Goal: Check status

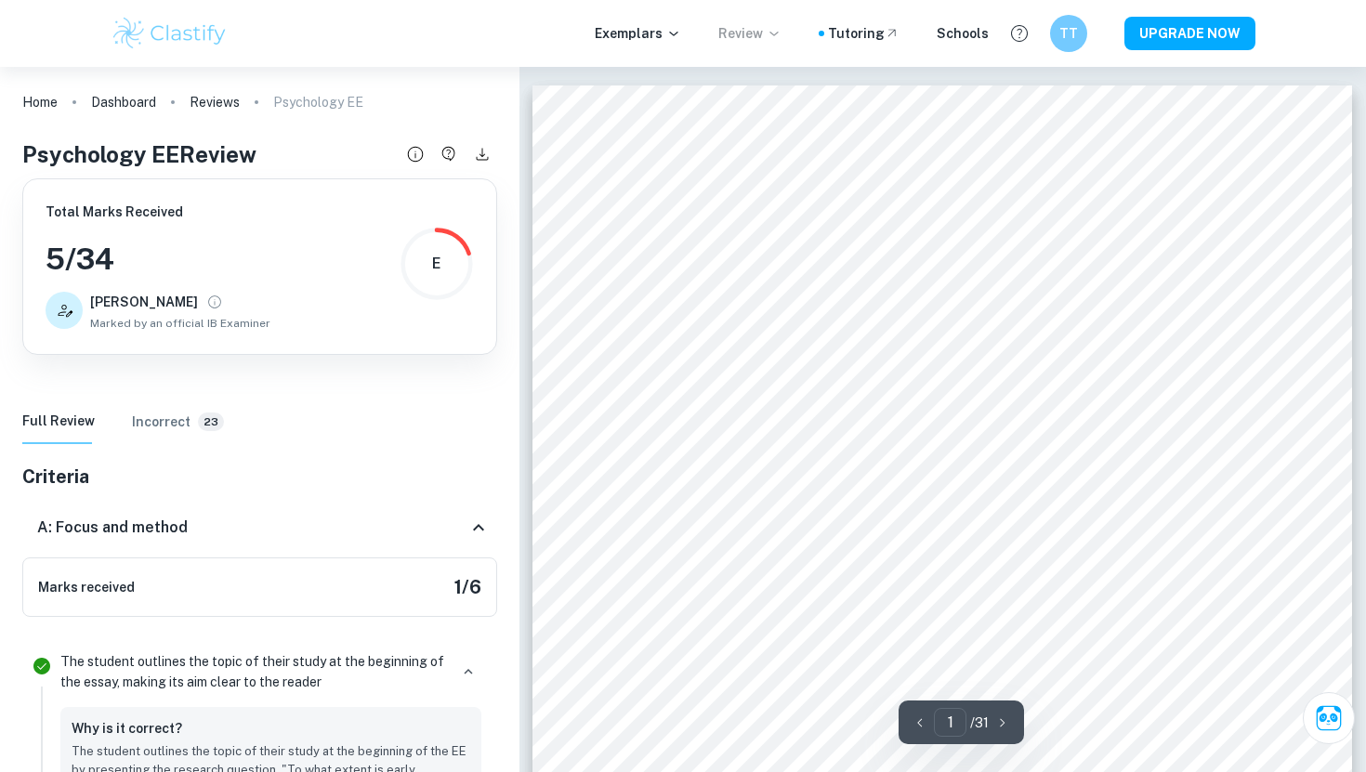
click at [741, 31] on p "Review" at bounding box center [749, 33] width 63 height 20
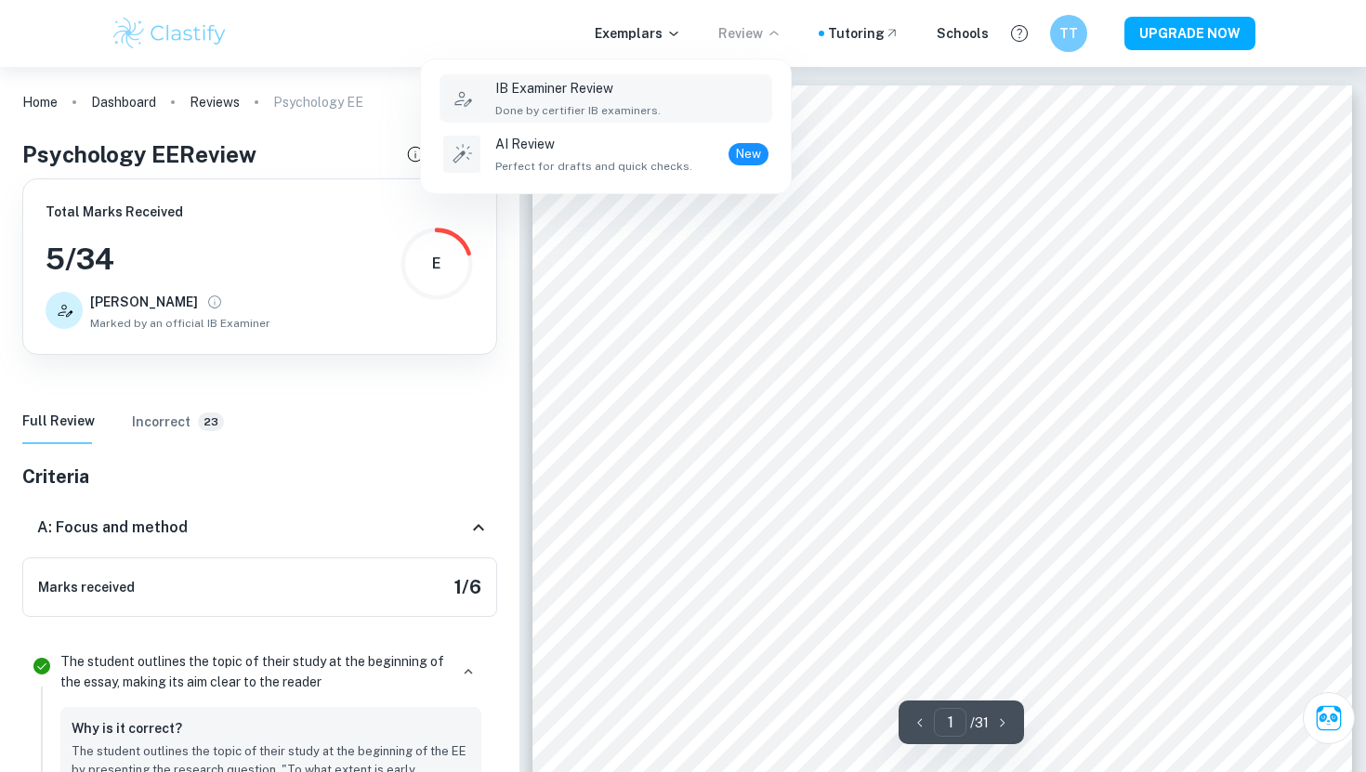
click at [600, 92] on p "IB Examiner Review" at bounding box center [577, 88] width 165 height 20
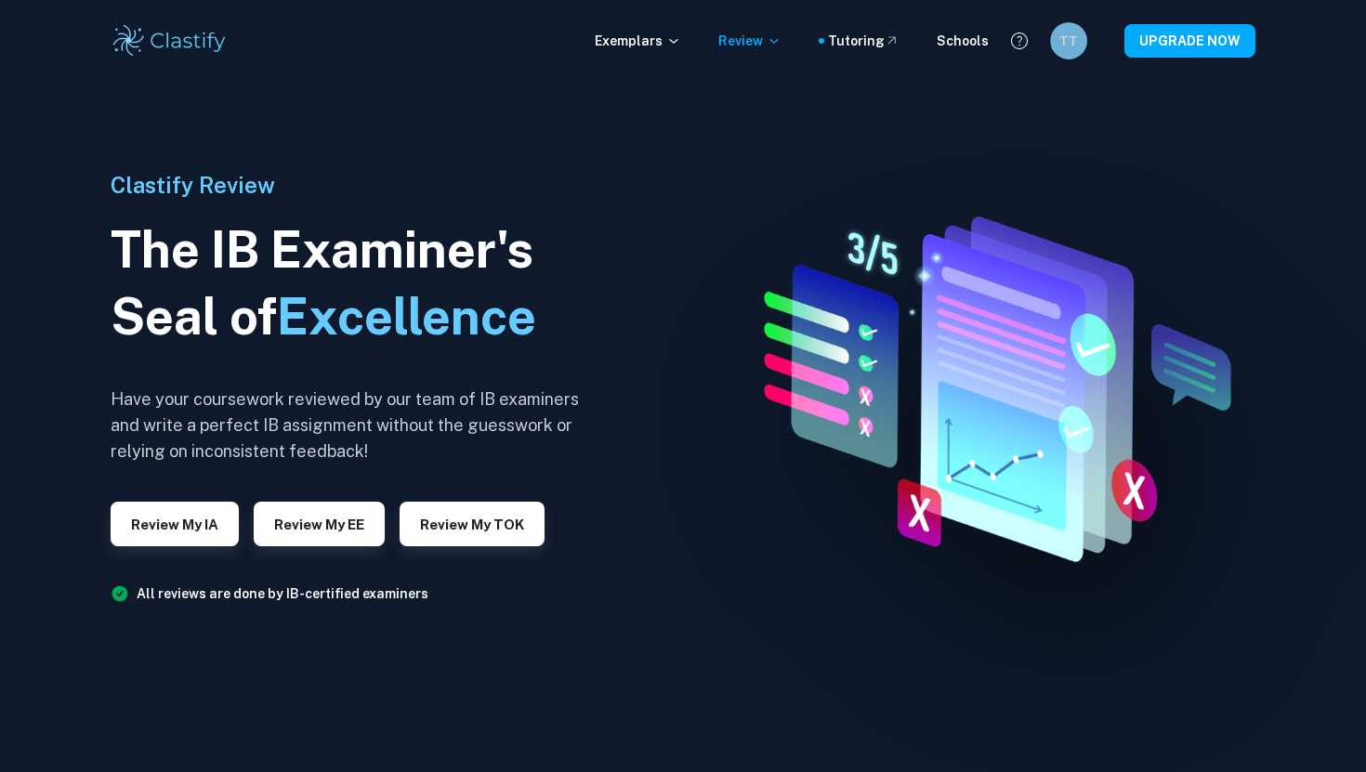
click at [1075, 44] on h6 "TT" at bounding box center [1068, 41] width 21 height 20
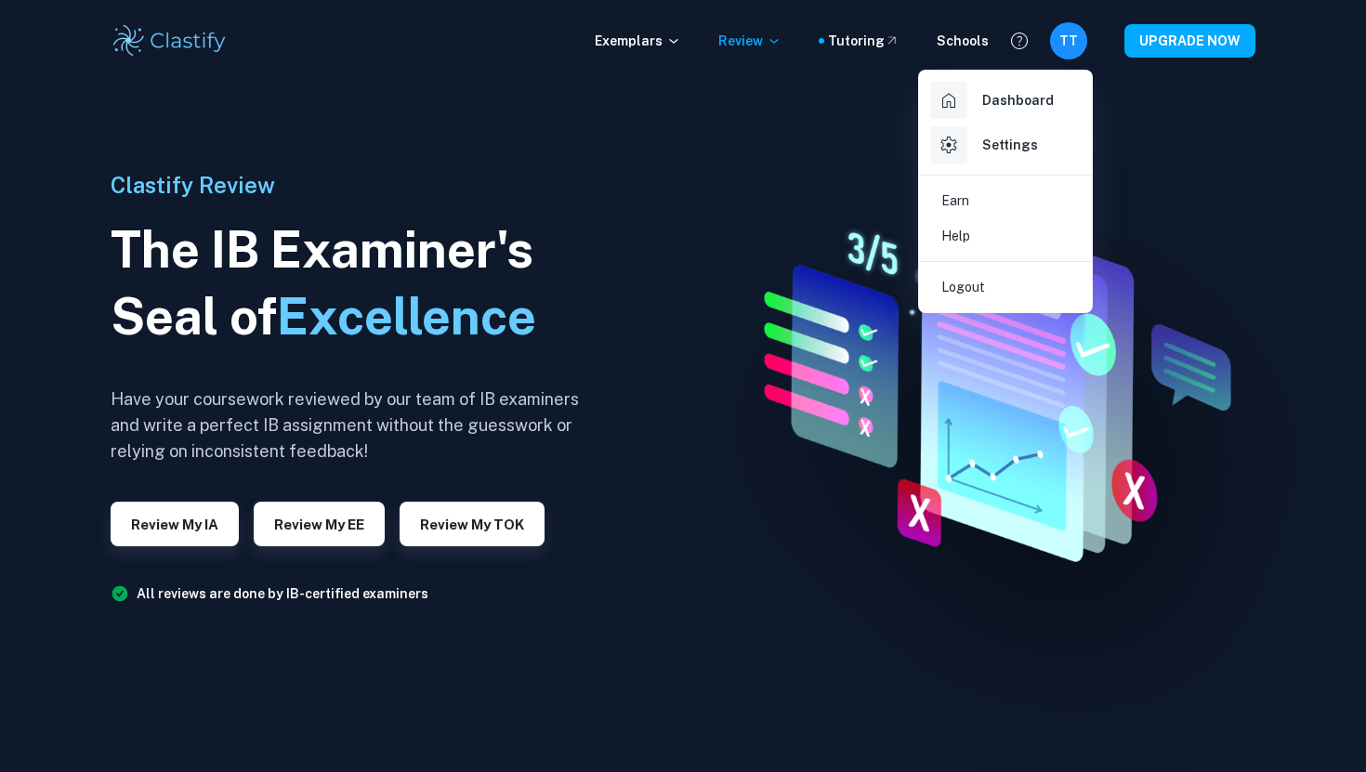
click at [1033, 100] on h6 "Dashboard" at bounding box center [1018, 100] width 72 height 20
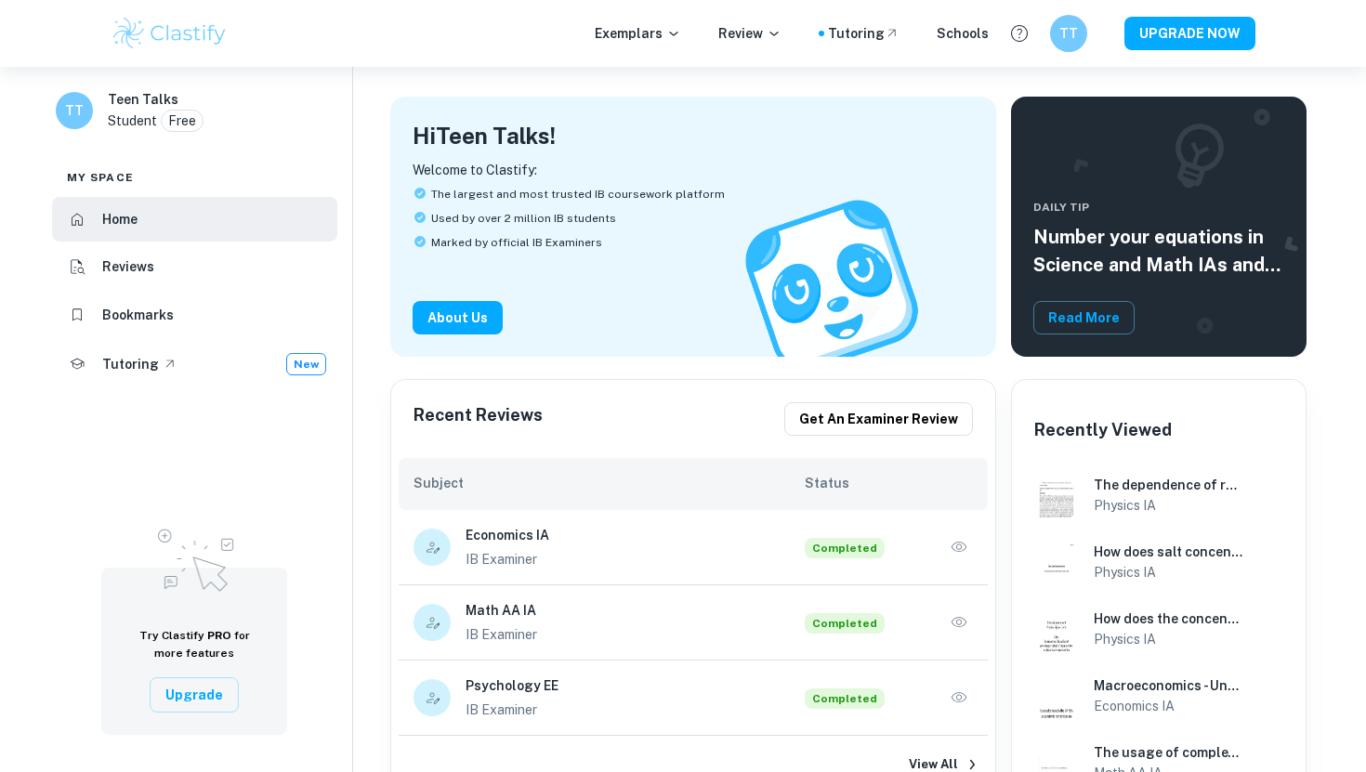
scroll to position [226, 0]
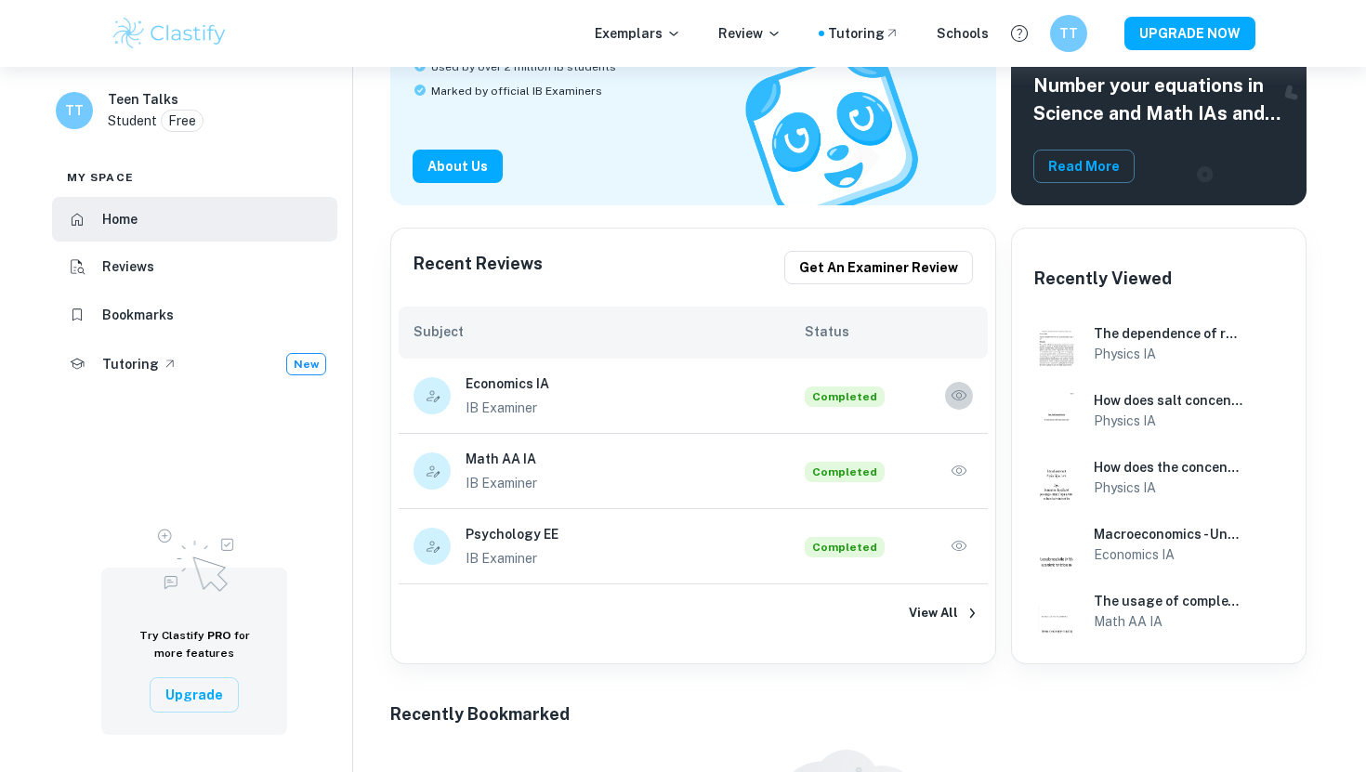
click at [962, 396] on icon "button" at bounding box center [958, 395] width 19 height 19
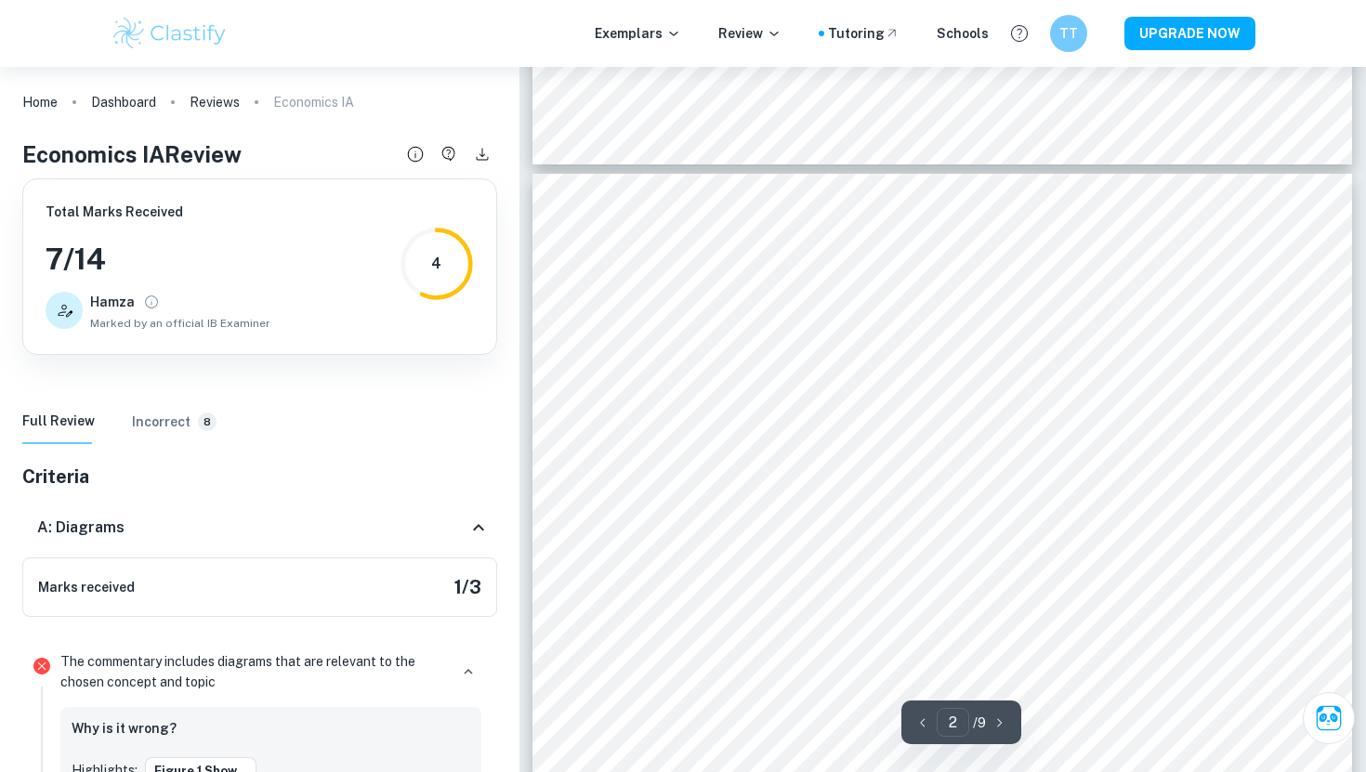
scroll to position [1188, 0]
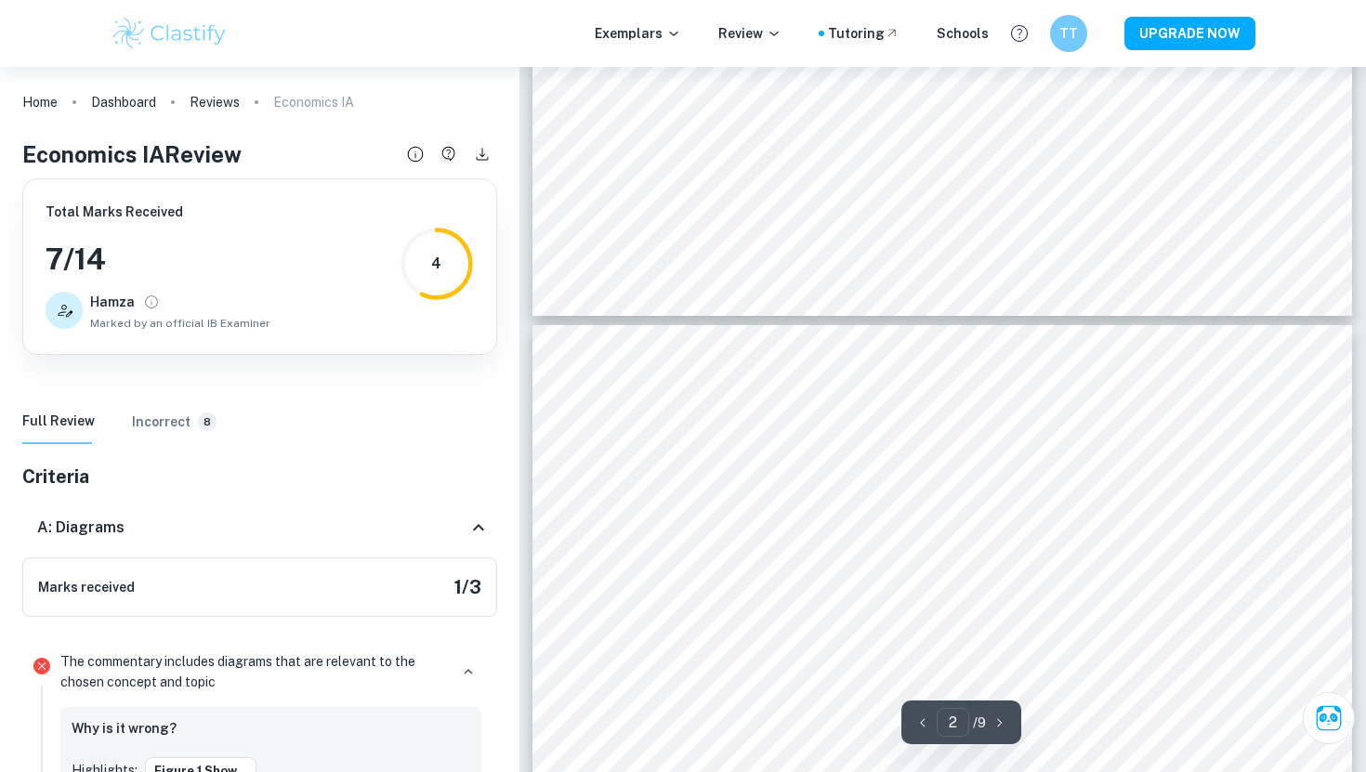
type input "1"
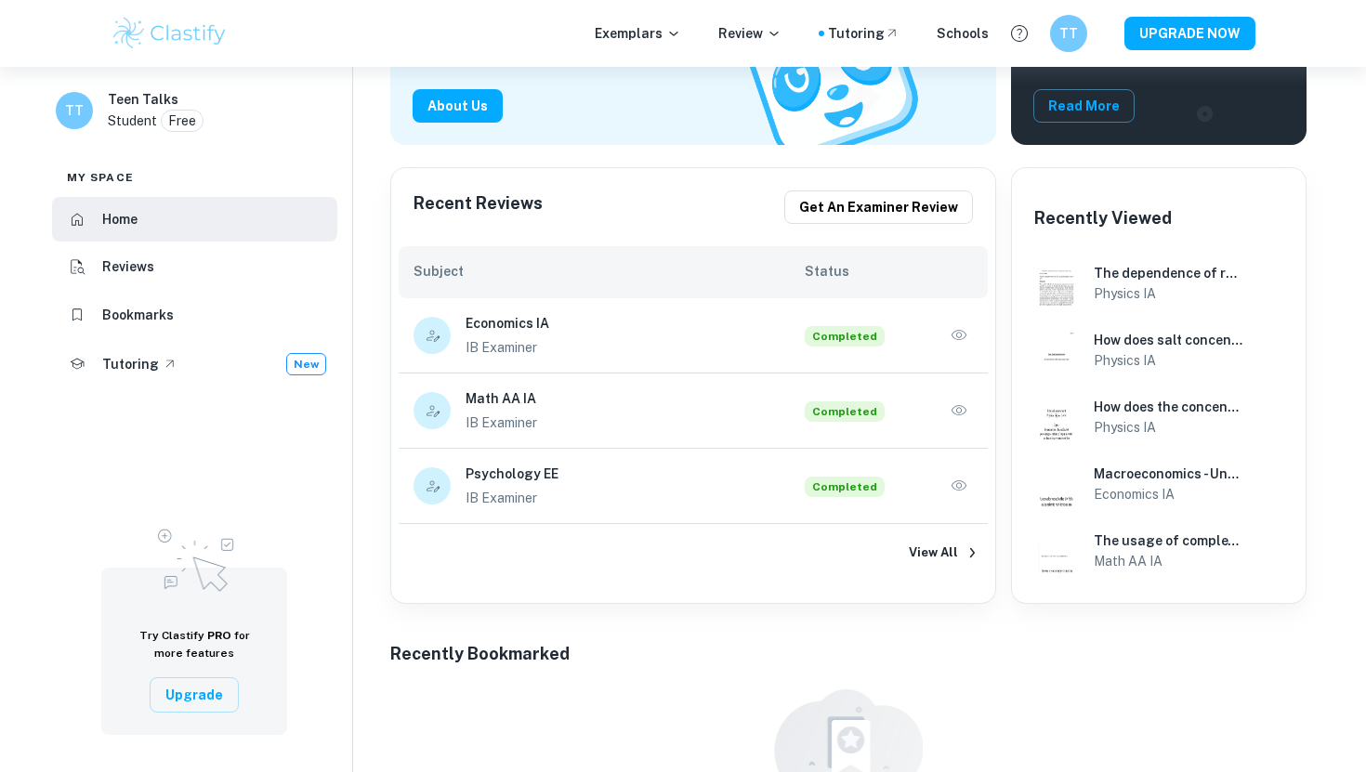
scroll to position [340, 0]
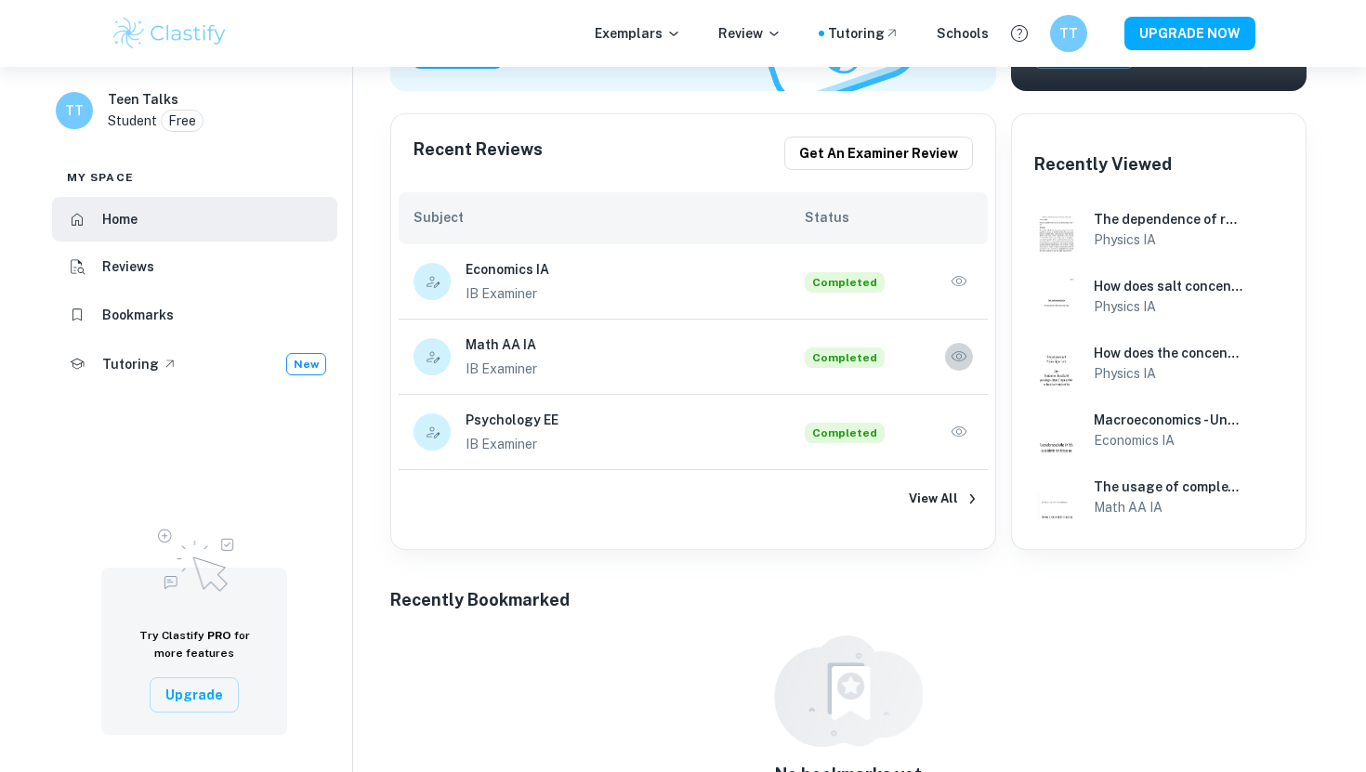
click at [956, 359] on icon "button" at bounding box center [958, 356] width 19 height 19
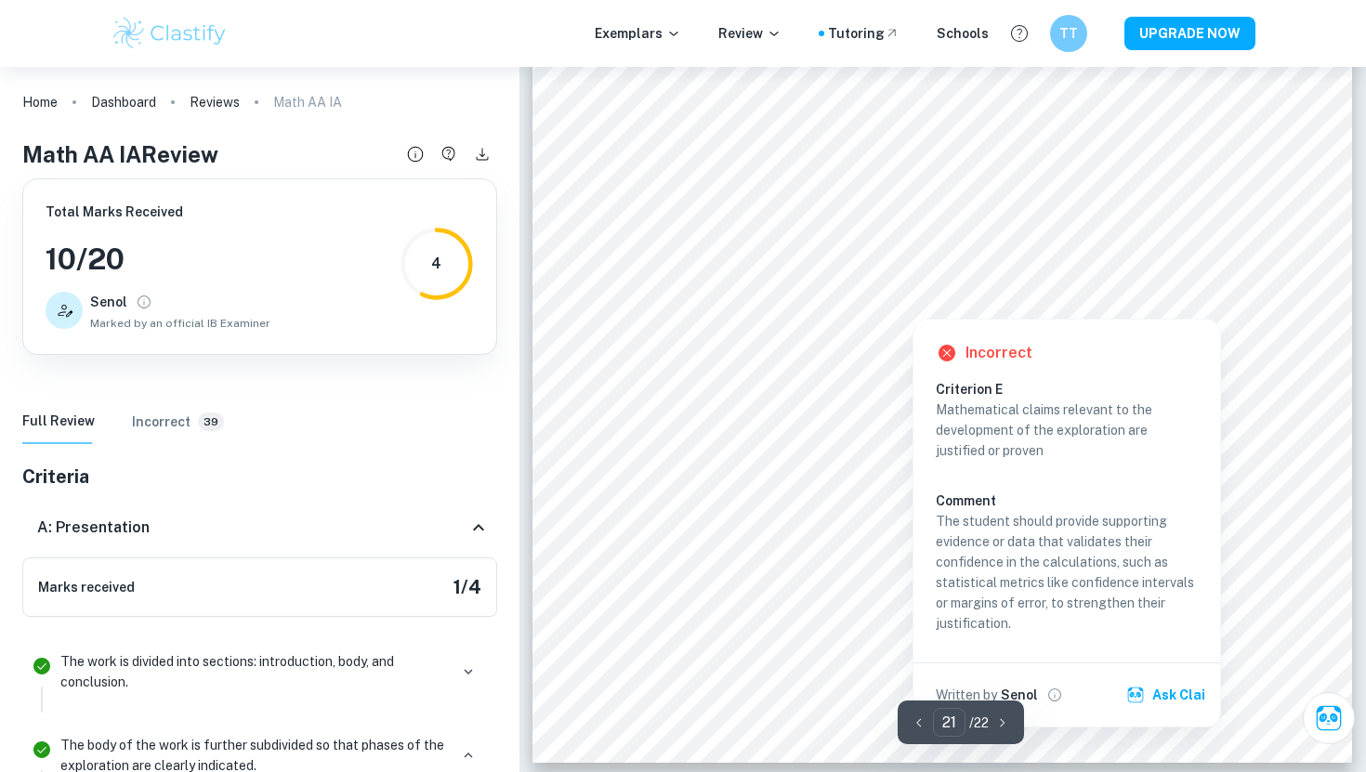
scroll to position [21774, 0]
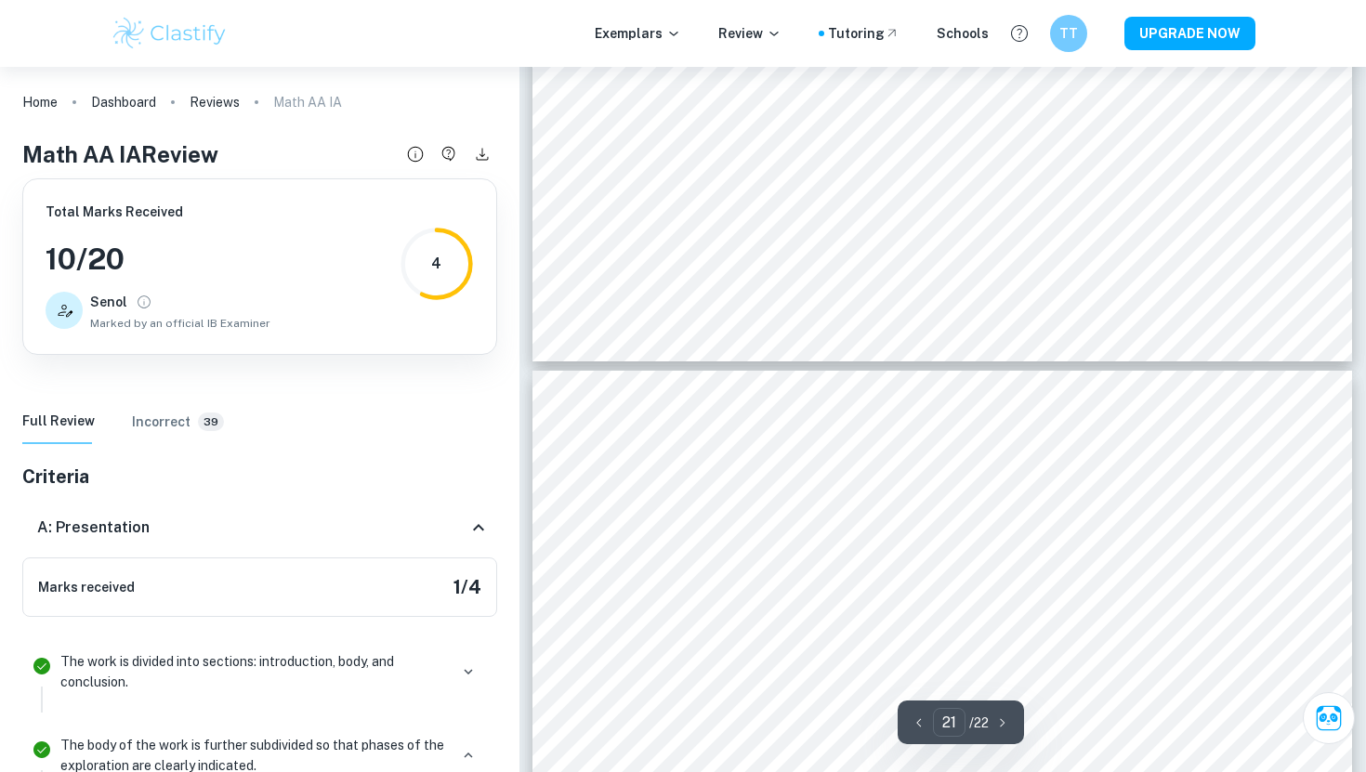
type input "20"
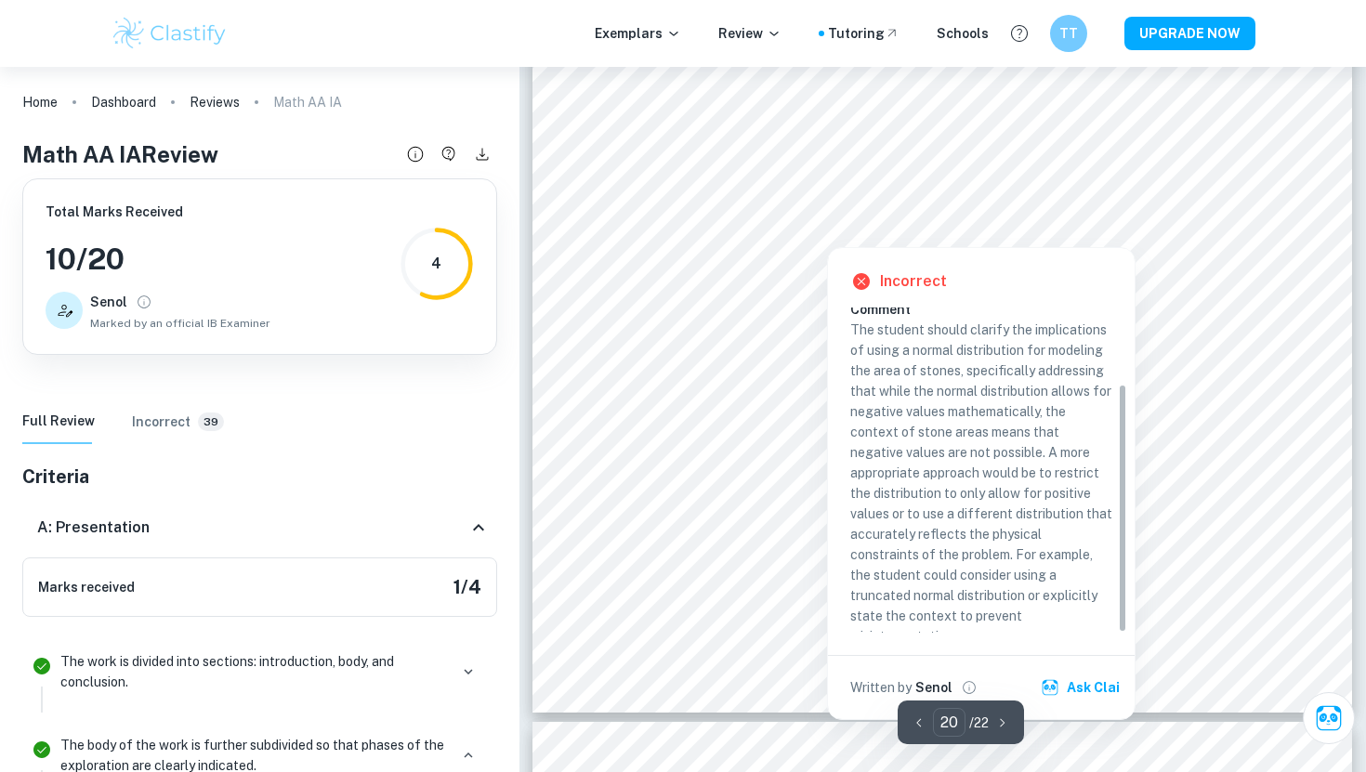
scroll to position [20754, 0]
